Goal: Information Seeking & Learning: Learn about a topic

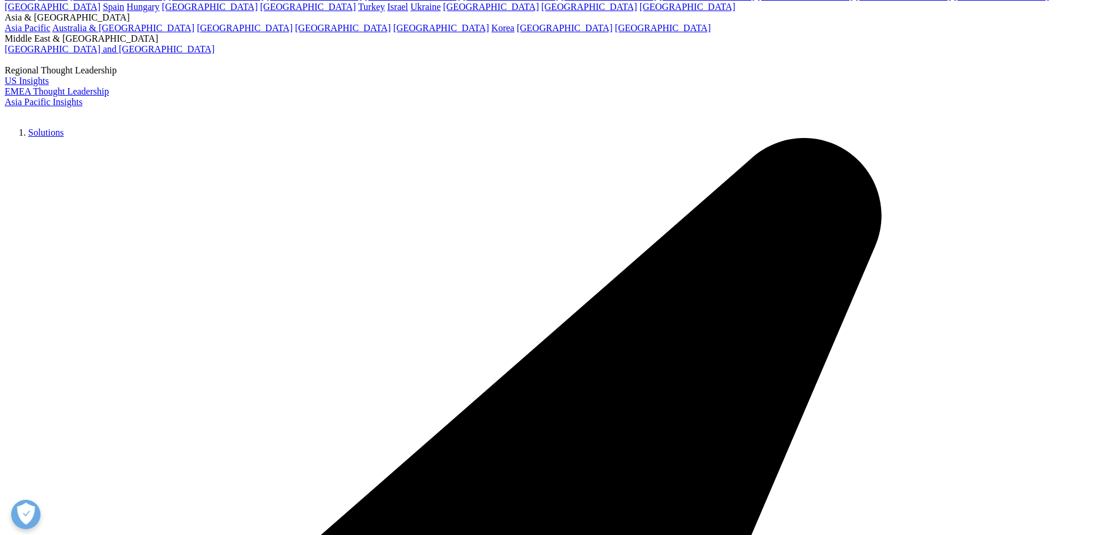
scroll to position [294, 0]
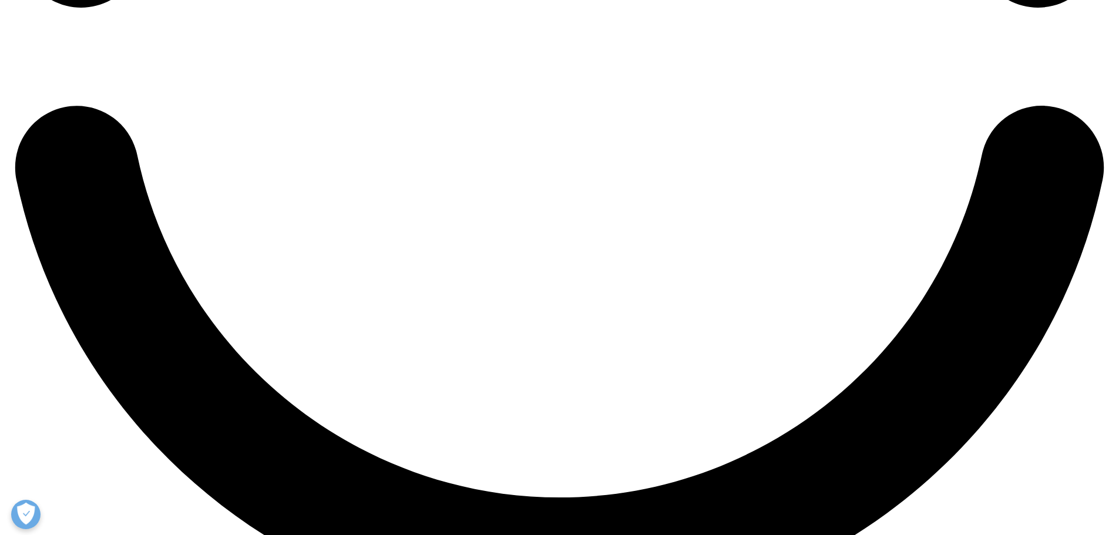
scroll to position [2701, 0]
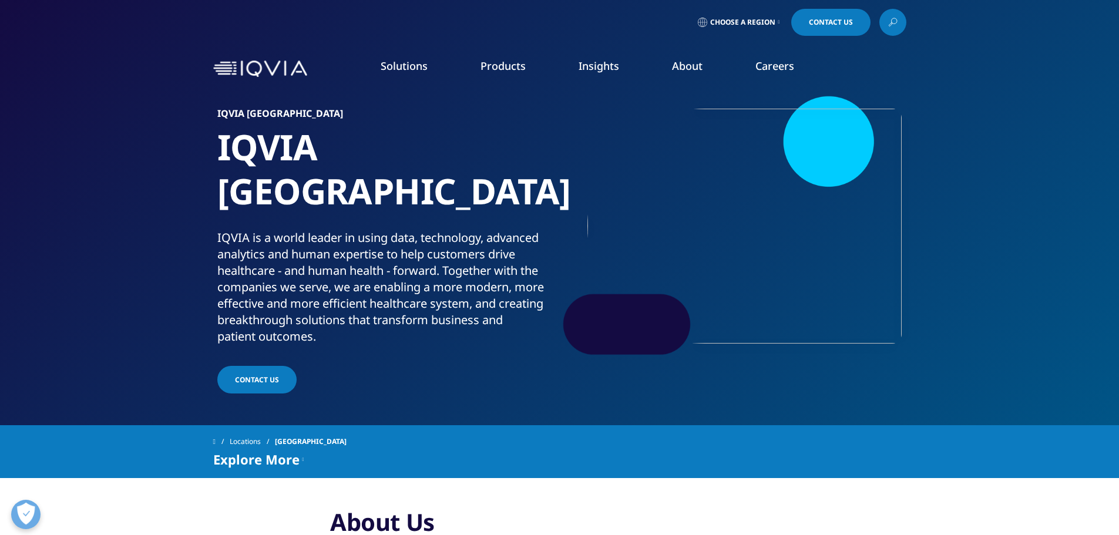
click at [764, 23] on span "Choose a Region" at bounding box center [742, 22] width 65 height 9
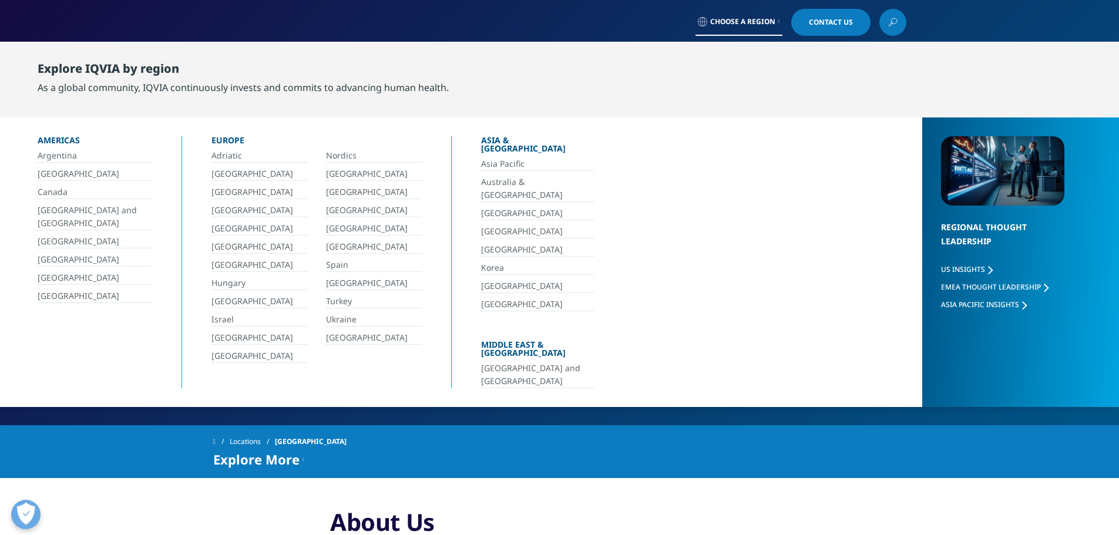
click at [757, 22] on span "Choose a Region" at bounding box center [742, 21] width 65 height 9
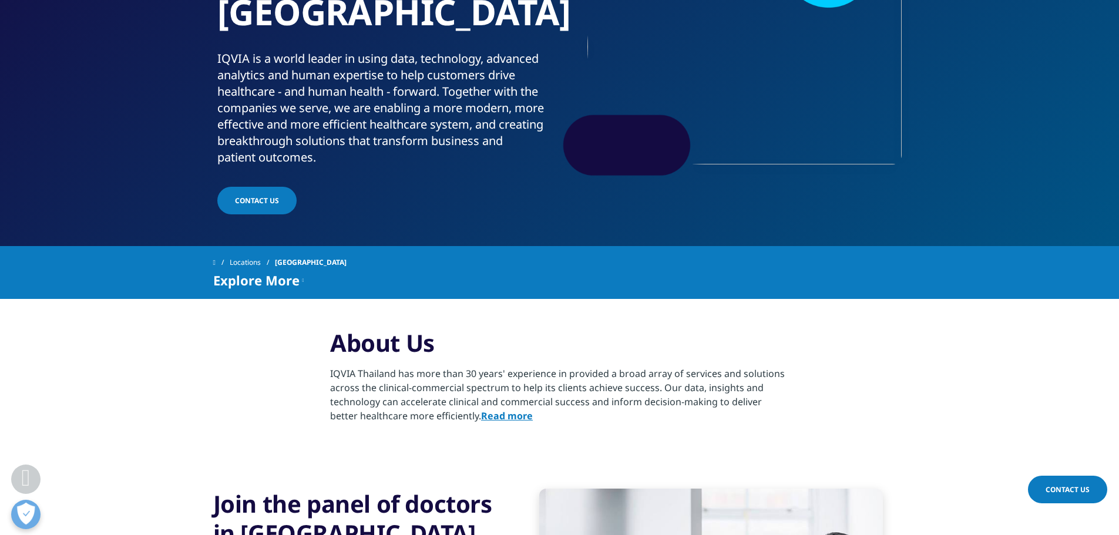
scroll to position [352, 0]
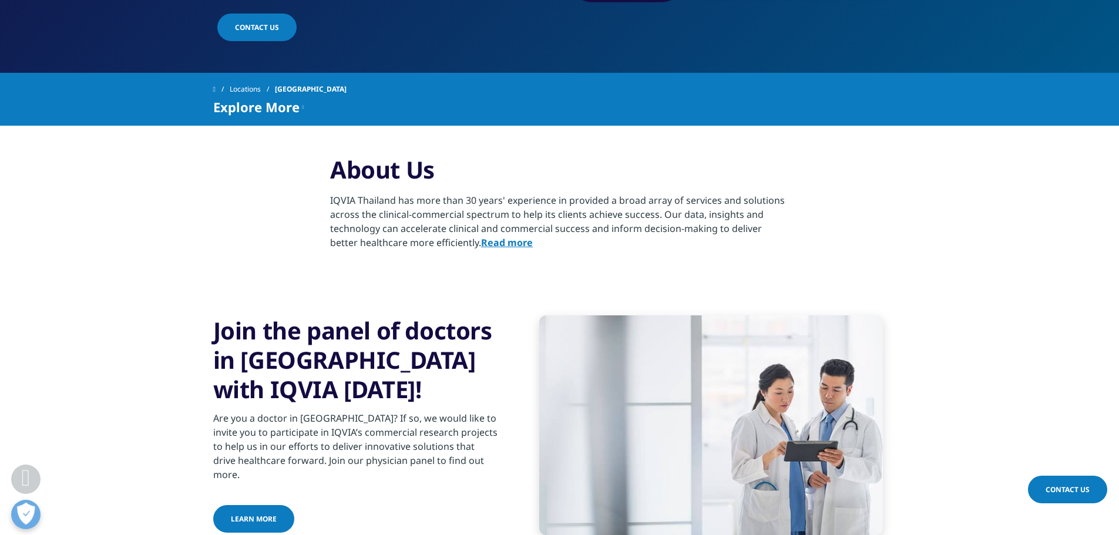
click at [495, 236] on strong "Read more" at bounding box center [507, 242] width 52 height 13
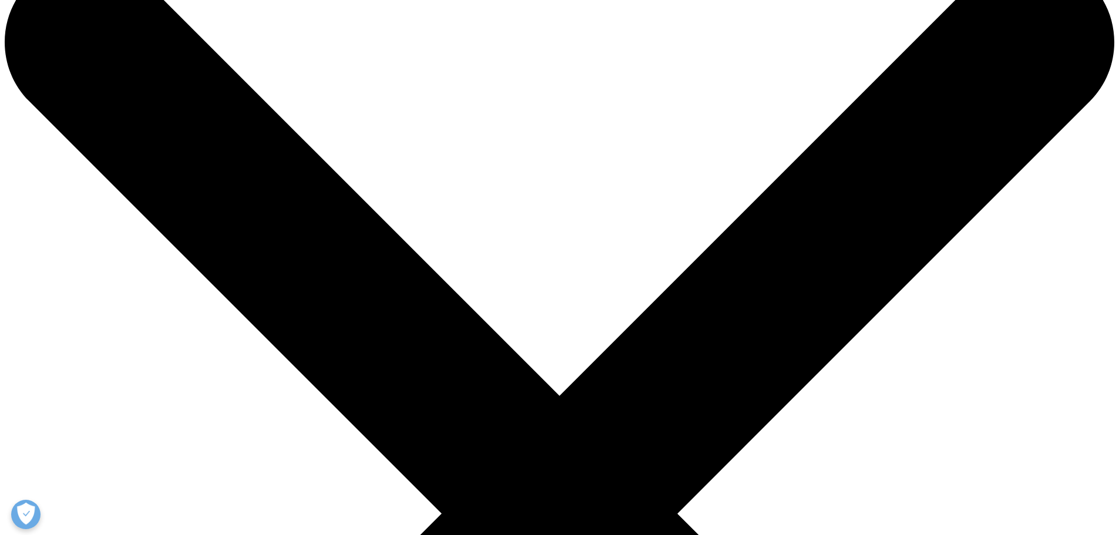
scroll to position [59, 0]
drag, startPoint x: 326, startPoint y: 287, endPoint x: 685, endPoint y: 318, distance: 359.5
copy p "IQVIA Thailand has been helping multinational and local clients succeed in [GEO…"
